Goal: Information Seeking & Learning: Understand process/instructions

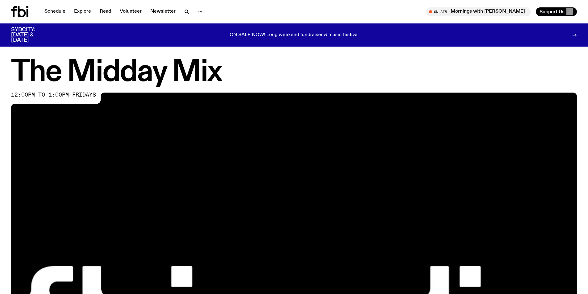
click at [15, 7] on icon at bounding box center [14, 11] width 6 height 11
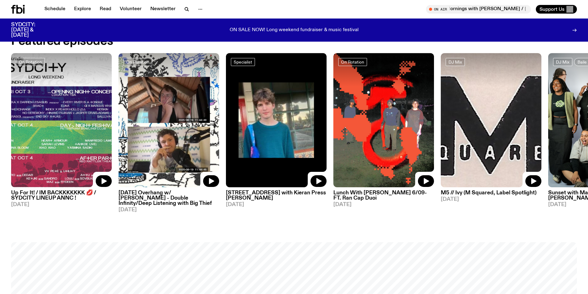
scroll to position [365, 0]
click at [408, 199] on h3 "Lunch With [PERSON_NAME] 6/09- FT. Ran Cap Duoi" at bounding box center [383, 196] width 101 height 10
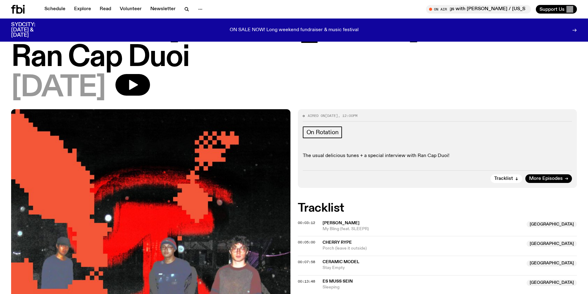
scroll to position [120, 0]
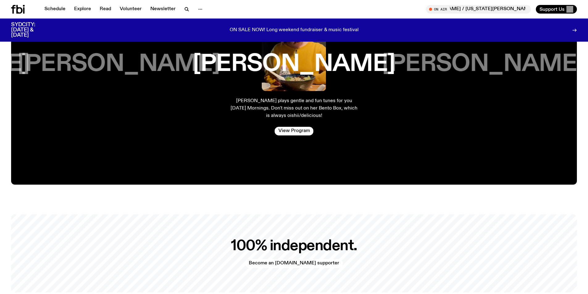
scroll to position [1136, 0]
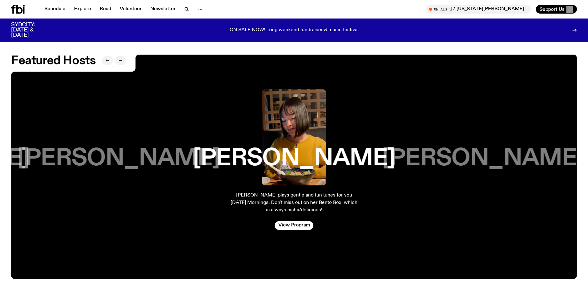
click at [512, 149] on h3 "[PERSON_NAME]" at bounding box center [483, 158] width 202 height 23
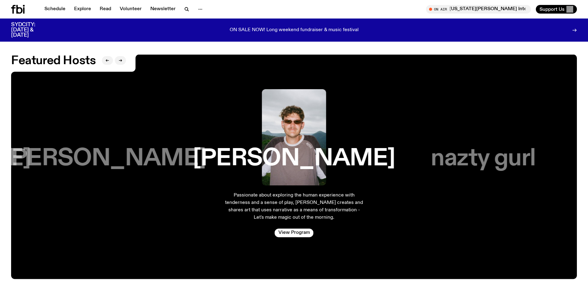
click at [514, 159] on h3 "nazty gurl" at bounding box center [483, 158] width 105 height 23
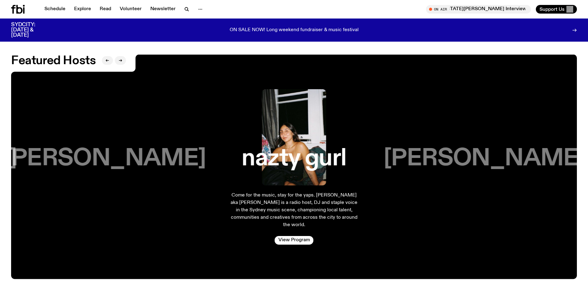
click at [514, 159] on h3 "[PERSON_NAME]" at bounding box center [484, 158] width 202 height 23
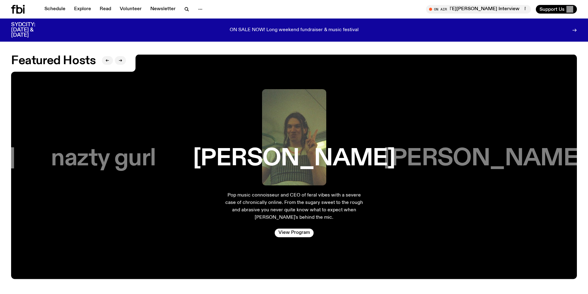
click at [514, 159] on h3 "[PERSON_NAME]" at bounding box center [484, 158] width 202 height 23
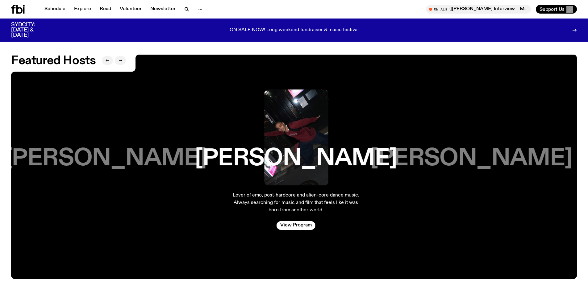
click at [112, 156] on h3 "[PERSON_NAME]" at bounding box center [105, 158] width 202 height 23
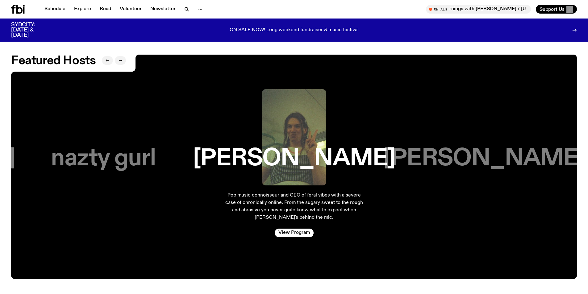
click at [472, 151] on h3 "[PERSON_NAME]" at bounding box center [484, 158] width 202 height 23
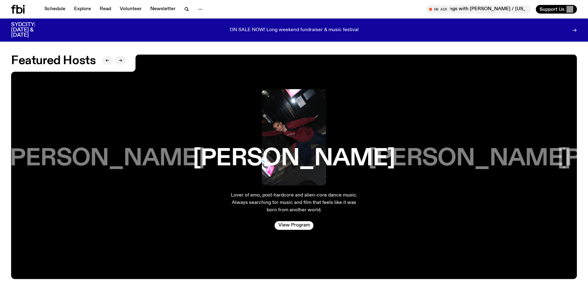
click at [541, 152] on div "[PERSON_NAME] plays gentle and fun tunes for you [DATE] Mornings. Don't miss ou…" at bounding box center [293, 167] width 565 height 225
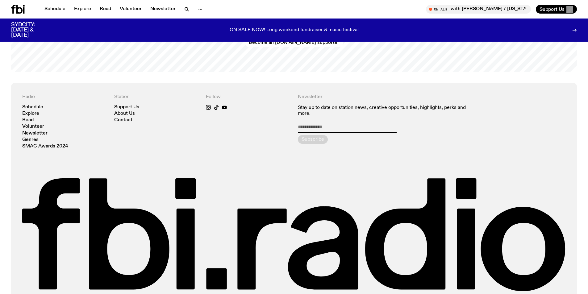
scroll to position [1489, 0]
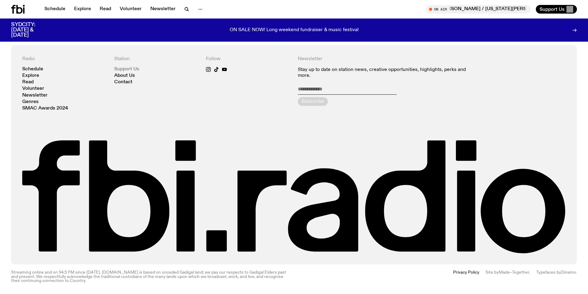
click at [129, 68] on link "Support Us" at bounding box center [126, 69] width 25 height 5
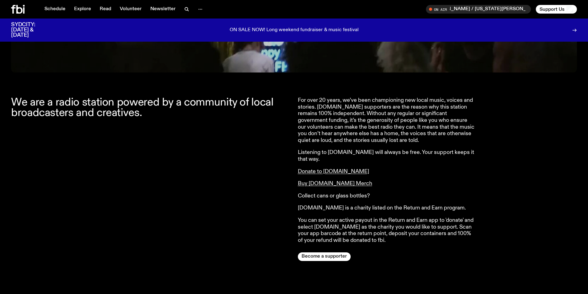
drag, startPoint x: 138, startPoint y: 129, endPoint x: 136, endPoint y: 145, distance: 16.4
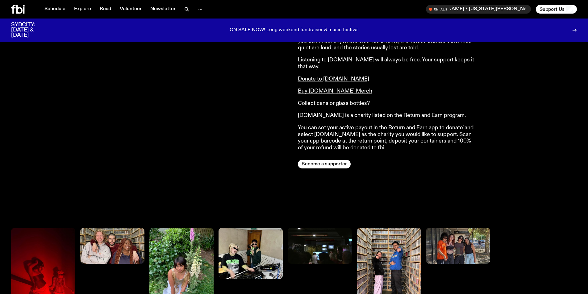
scroll to position [285, 0]
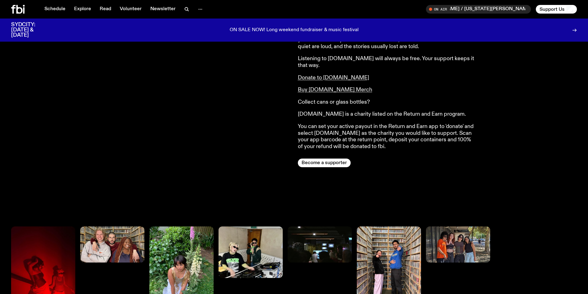
click at [324, 99] on p "Collect cans or glass bottles?" at bounding box center [387, 102] width 178 height 7
click at [387, 99] on p "Collect cans or glass bottles?" at bounding box center [387, 102] width 178 height 7
drag, startPoint x: 371, startPoint y: 89, endPoint x: 395, endPoint y: 145, distance: 61.9
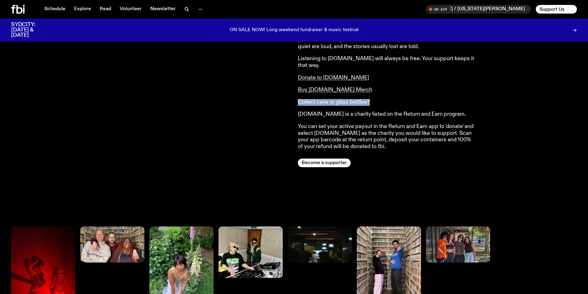
click at [395, 145] on div "For over 20 years, we’ve been championing new local music, voices and stories. …" at bounding box center [437, 85] width 279 height 164
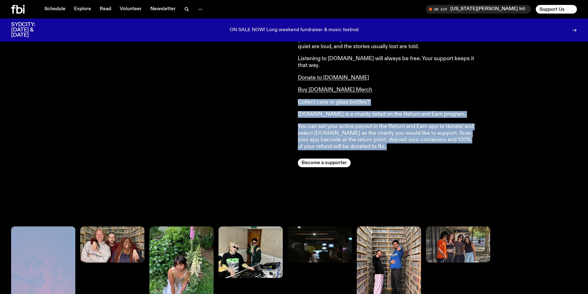
drag, startPoint x: 364, startPoint y: 142, endPoint x: 298, endPoint y: 95, distance: 80.7
click at [298, 95] on div "For over 20 years, we’ve been championing new local music, voices and stories. …" at bounding box center [437, 85] width 279 height 164
click at [298, 99] on p "Collect cans or glass bottles?" at bounding box center [387, 102] width 178 height 7
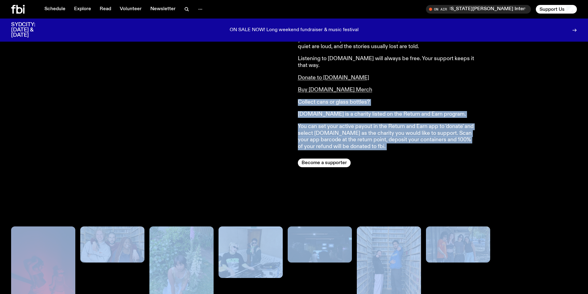
drag, startPoint x: 298, startPoint y: 95, endPoint x: 427, endPoint y: 146, distance: 138.8
click at [427, 146] on div "For over 20 years, we’ve been championing new local music, voices and stories. …" at bounding box center [437, 85] width 279 height 164
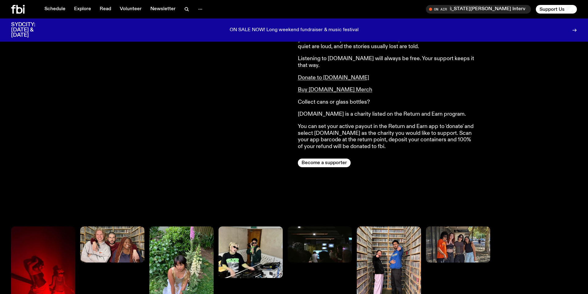
click at [332, 133] on p "You can set your active payout in the Return and Earn app to 'donate' and selec…" at bounding box center [387, 136] width 178 height 27
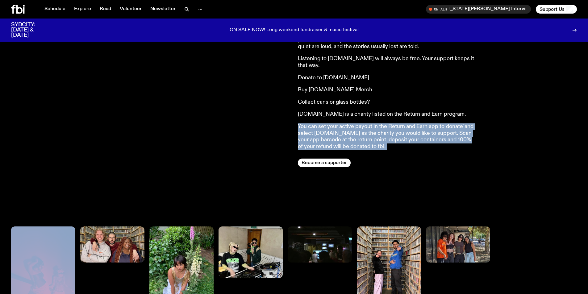
click at [332, 133] on p "You can set your active payout in the Return and Earn app to 'donate' and selec…" at bounding box center [387, 136] width 178 height 27
click at [400, 141] on p "You can set your active payout in the Return and Earn app to 'donate' and selec…" at bounding box center [387, 136] width 178 height 27
drag, startPoint x: 400, startPoint y: 141, endPoint x: 329, endPoint y: 120, distance: 73.5
click at [329, 123] on p "You can set your active payout in the Return and Earn app to 'donate' and selec…" at bounding box center [387, 136] width 178 height 27
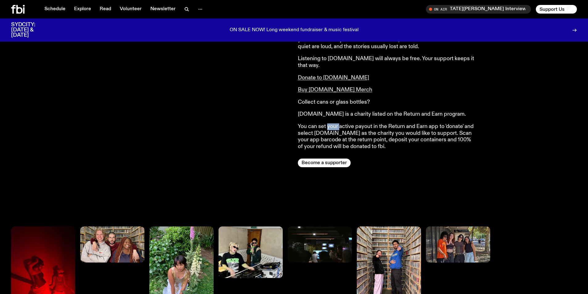
click at [329, 123] on p "You can set your active payout in the Return and Earn app to 'donate' and selec…" at bounding box center [387, 136] width 178 height 27
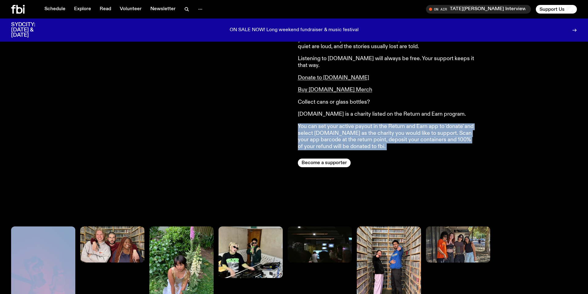
click at [329, 123] on p "You can set your active payout in the Return and Earn app to 'donate' and selec…" at bounding box center [387, 136] width 178 height 27
click at [408, 139] on p "You can set your active payout in the Return and Earn app to 'donate' and selec…" at bounding box center [387, 136] width 178 height 27
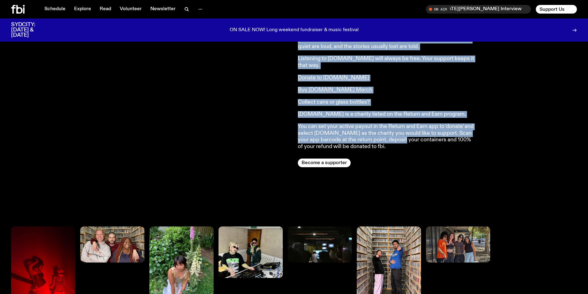
drag, startPoint x: 393, startPoint y: 135, endPoint x: 265, endPoint y: 89, distance: 136.0
click at [265, 89] on div "We are a radio station powered by a community of local broadcasters and creativ…" at bounding box center [294, 158] width 588 height 311
click at [280, 115] on div "We are a radio station powered by a community of local broadcasters and creativ…" at bounding box center [150, 85] width 279 height 164
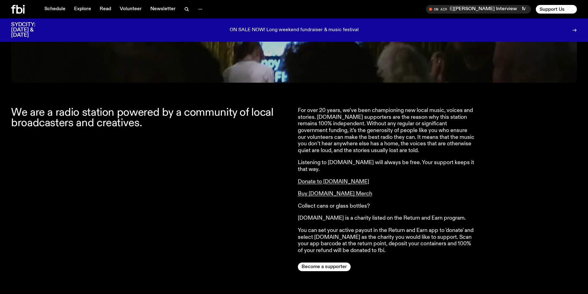
scroll to position [192, 0]
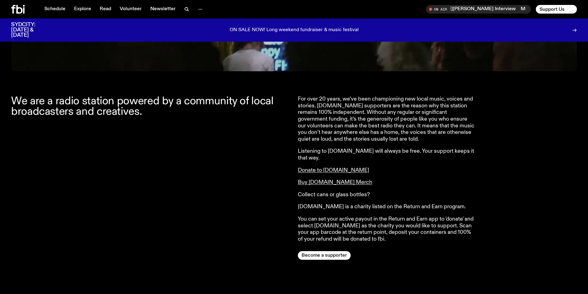
click at [340, 121] on p "For over 20 years, we’ve been championing new local music, voices and stories. …" at bounding box center [387, 119] width 178 height 47
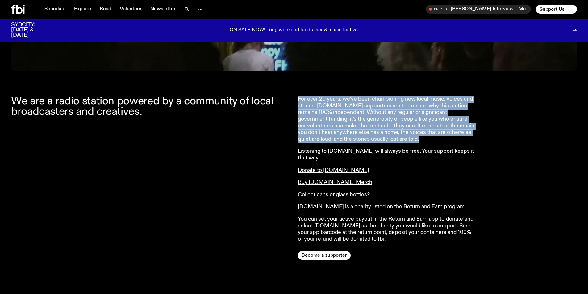
click at [340, 121] on p "For over 20 years, we’ve been championing new local music, voices and stories. …" at bounding box center [387, 119] width 178 height 47
click at [397, 134] on p "For over 20 years, we’ve been championing new local music, voices and stories. …" at bounding box center [387, 119] width 178 height 47
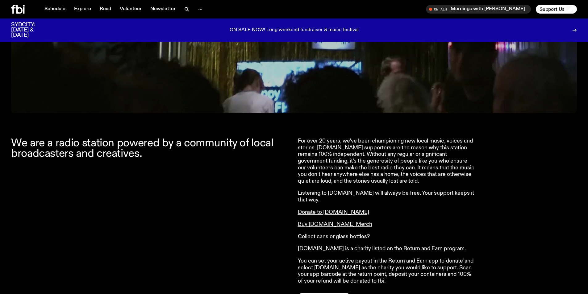
scroll to position [0, 0]
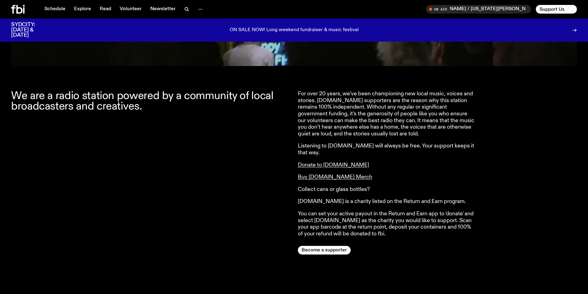
drag, startPoint x: 260, startPoint y: 192, endPoint x: 266, endPoint y: 218, distance: 26.7
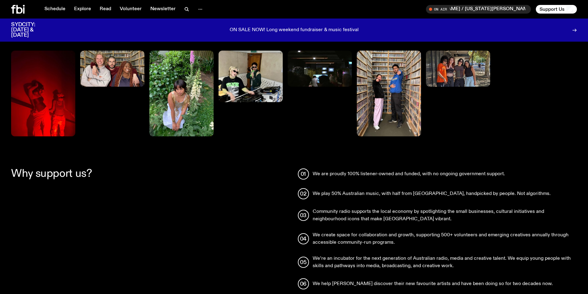
scroll to position [394, 0]
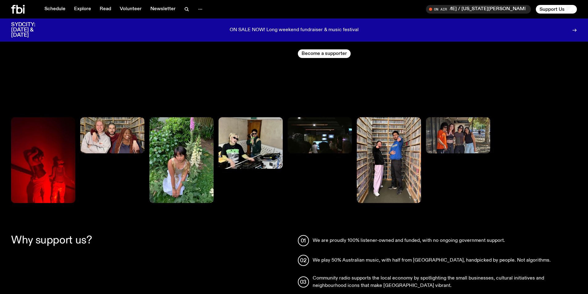
click at [270, 143] on img at bounding box center [250, 142] width 64 height 51
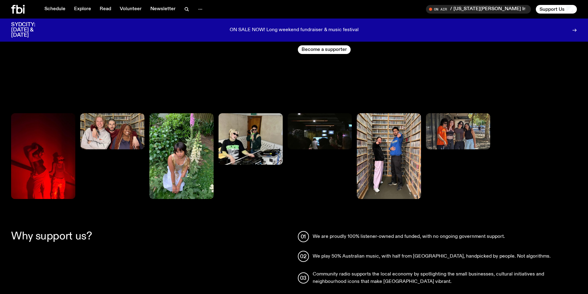
scroll to position [401, 0]
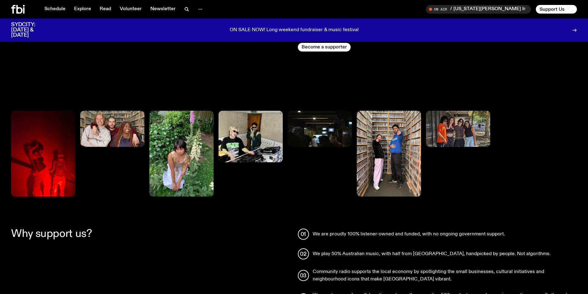
drag, startPoint x: 238, startPoint y: 198, endPoint x: 239, endPoint y: 209, distance: 10.6
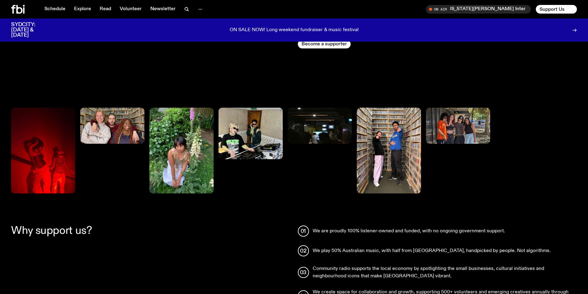
scroll to position [408, 0]
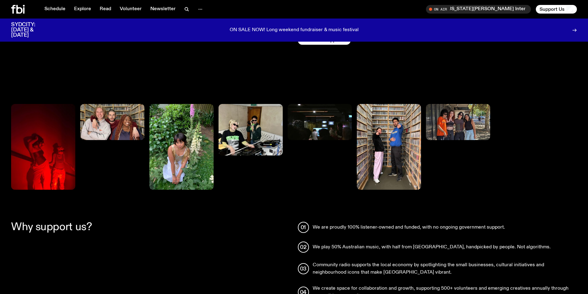
drag, startPoint x: 242, startPoint y: 208, endPoint x: 241, endPoint y: 217, distance: 9.3
click at [461, 114] on img at bounding box center [458, 121] width 64 height 36
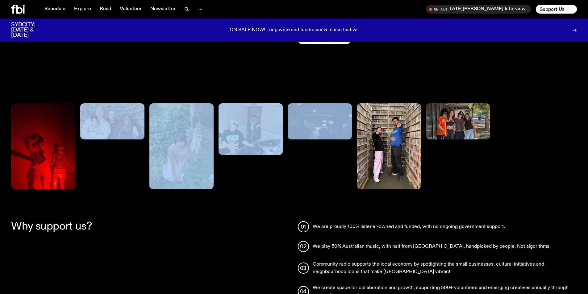
drag, startPoint x: 134, startPoint y: 135, endPoint x: 322, endPoint y: 139, distance: 187.6
click at [305, 138] on div at bounding box center [250, 146] width 479 height 86
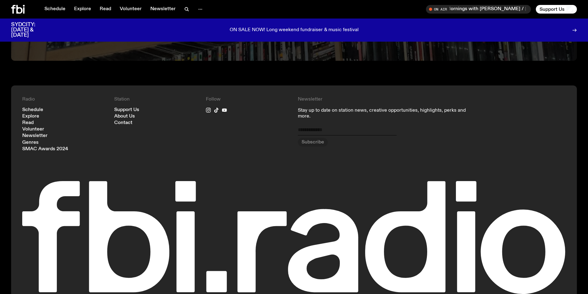
scroll to position [1647, 0]
